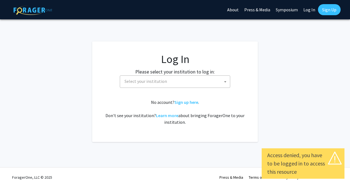
select select
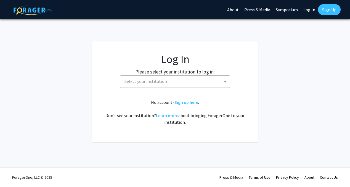
scroll to position [56, 0]
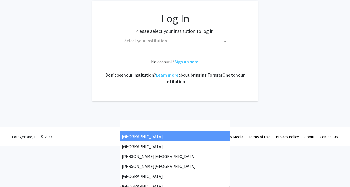
click at [178, 46] on span "Select your institution" at bounding box center [176, 40] width 108 height 11
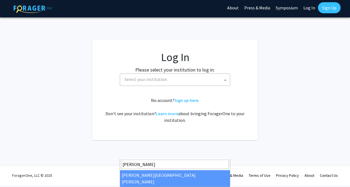
type input "[PERSON_NAME]"
select select "1"
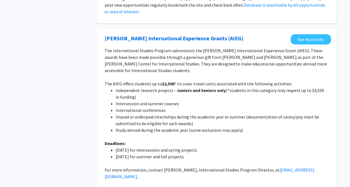
scroll to position [621, 0]
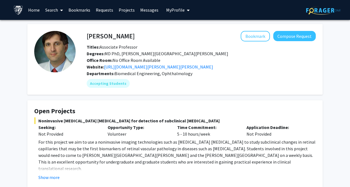
click at [36, 11] on link "Home" at bounding box center [33, 9] width 17 height 19
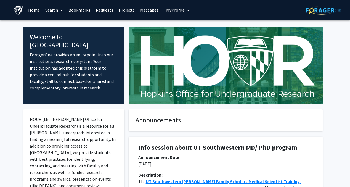
click at [128, 10] on link "Projects" at bounding box center [127, 9] width 22 height 19
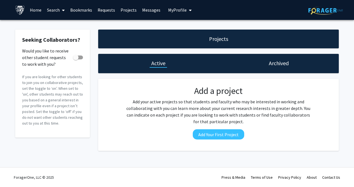
click at [59, 9] on link "Search" at bounding box center [55, 9] width 23 height 19
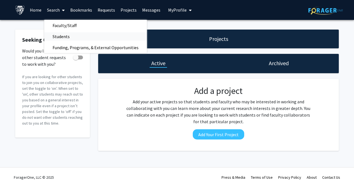
click at [78, 38] on link "Students" at bounding box center [95, 36] width 103 height 8
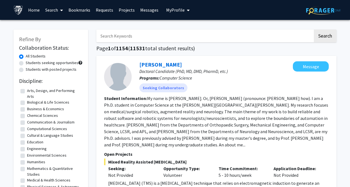
click at [180, 12] on span "My Profile" at bounding box center [175, 10] width 19 height 6
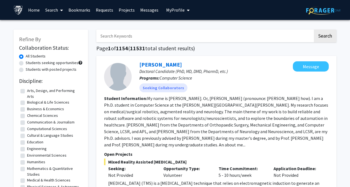
click at [34, 10] on link "Home" at bounding box center [33, 9] width 17 height 19
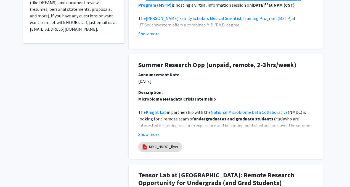
scroll to position [186, 0]
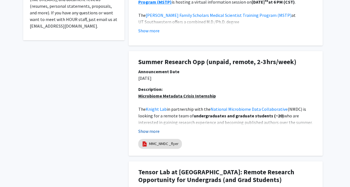
click at [152, 129] on button "Show more" at bounding box center [148, 131] width 21 height 7
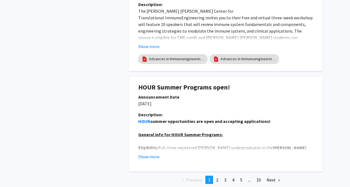
scroll to position [1312, 0]
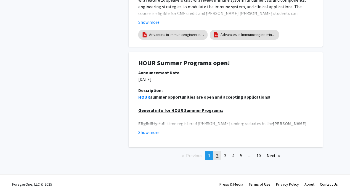
click at [216, 153] on span "2" at bounding box center [217, 156] width 2 height 6
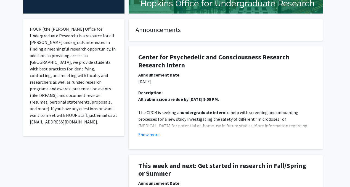
scroll to position [0, 0]
